Goal: Task Accomplishment & Management: Manage account settings

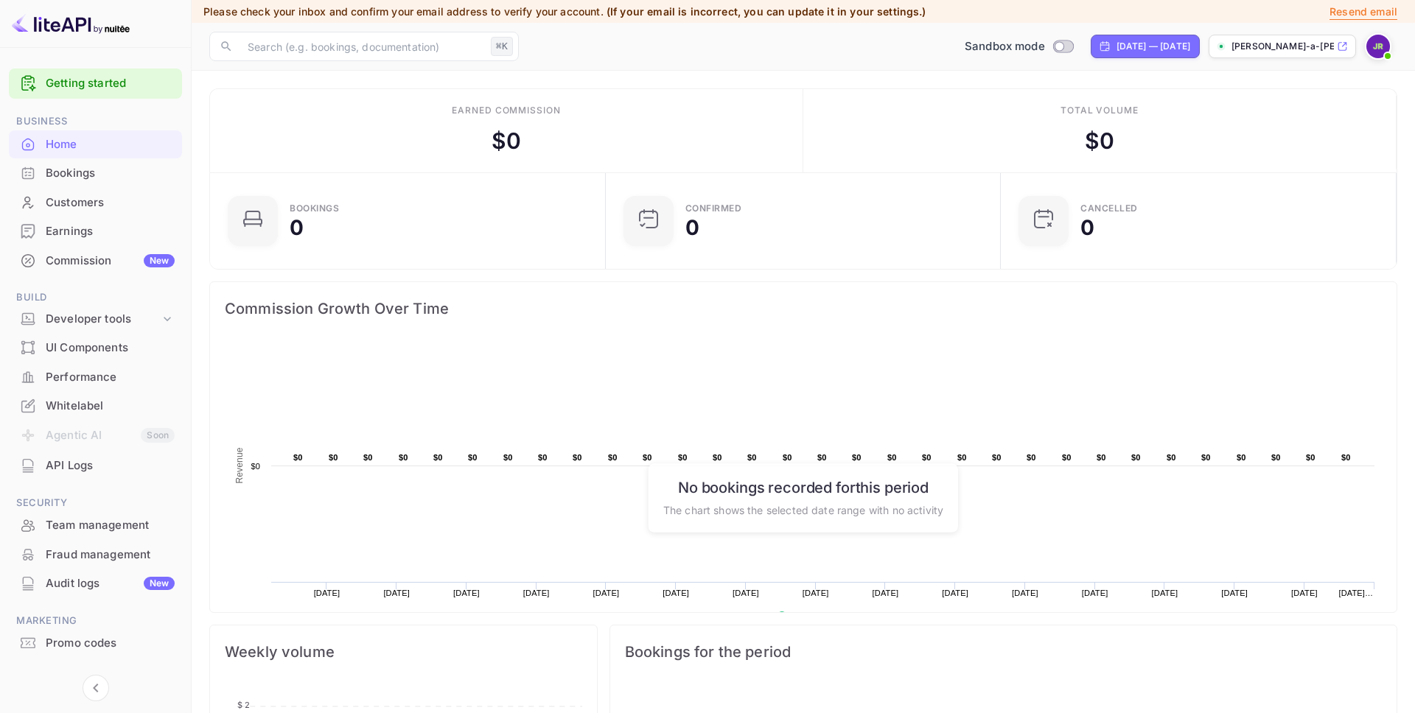
scroll to position [239, 387]
click at [99, 407] on div "Whitelabel" at bounding box center [110, 406] width 129 height 17
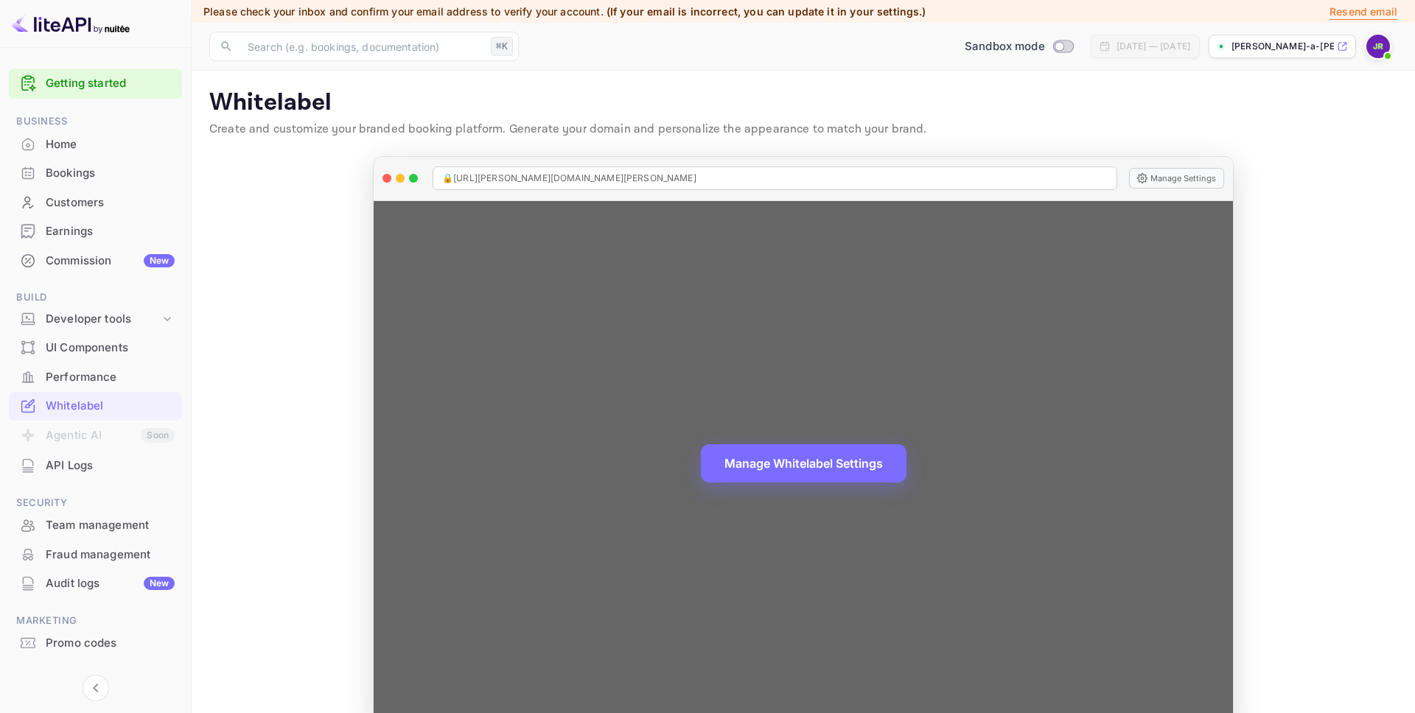
click at [853, 483] on div "Manage Whitelabel Settings" at bounding box center [803, 463] width 859 height 525
click at [856, 480] on button "Manage Whitelabel Settings" at bounding box center [804, 463] width 206 height 38
click at [800, 419] on div "Manage Whitelabel Settings" at bounding box center [803, 463] width 859 height 525
drag, startPoint x: 814, startPoint y: 461, endPoint x: 798, endPoint y: 437, distance: 28.2
click at [814, 461] on button "Manage Whitelabel Settings" at bounding box center [804, 462] width 206 height 38
